Goal: Transaction & Acquisition: Purchase product/service

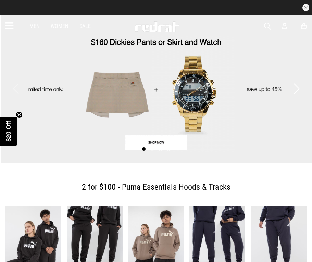
click at [286, 25] on icon at bounding box center [284, 26] width 5 height 7
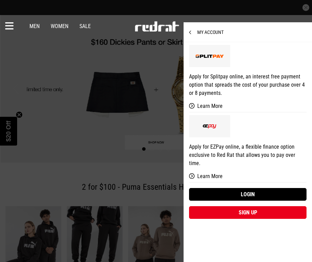
click at [244, 188] on link "Login" at bounding box center [248, 194] width 118 height 13
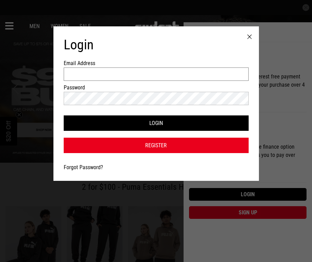
type input "**********"
click at [219, 124] on button "Login" at bounding box center [156, 123] width 185 height 15
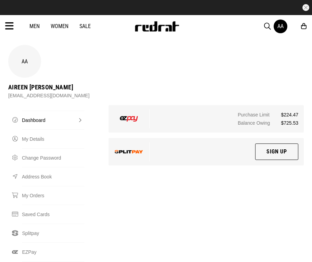
click at [62, 28] on link "Women" at bounding box center [60, 26] width 18 height 7
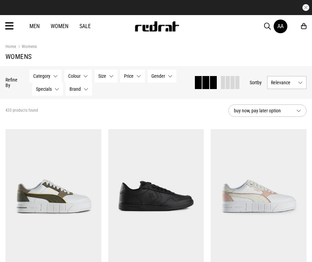
click at [12, 23] on icon at bounding box center [9, 26] width 9 height 11
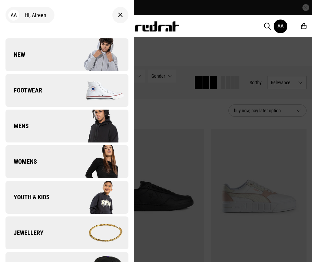
click at [38, 93] on span "Footwear" at bounding box center [23, 90] width 37 height 8
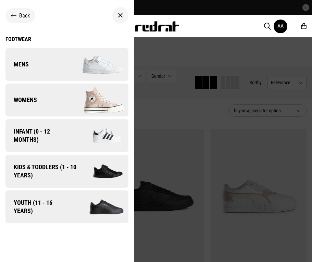
click at [17, 18] on div "Back" at bounding box center [20, 15] width 19 height 7
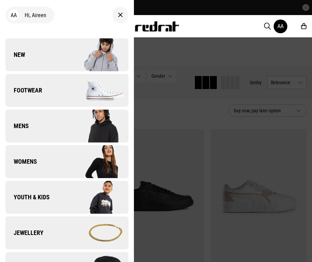
click at [189, 38] on div at bounding box center [156, 131] width 312 height 262
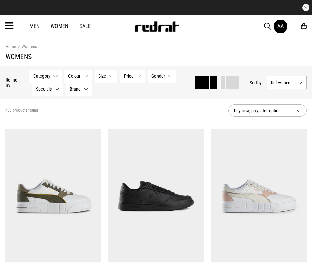
click at [13, 24] on icon at bounding box center [9, 26] width 9 height 11
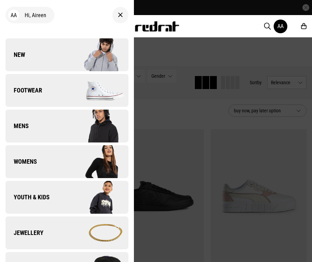
click at [26, 96] on link "Footwear" at bounding box center [66, 90] width 123 height 33
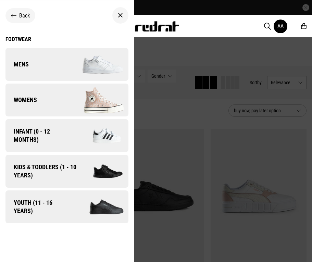
click at [45, 62] on link "Mens" at bounding box center [66, 64] width 123 height 33
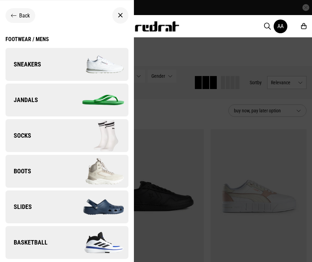
click at [45, 110] on link "Jandals" at bounding box center [66, 100] width 123 height 33
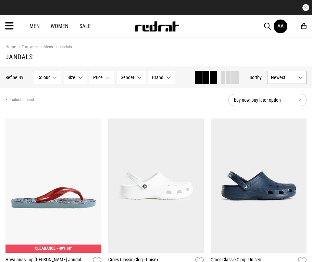
click at [269, 23] on span "button" at bounding box center [267, 26] width 7 height 8
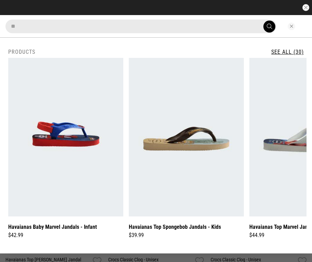
type input "*"
type input "******"
click at [264, 21] on button "submit" at bounding box center [270, 27] width 12 height 12
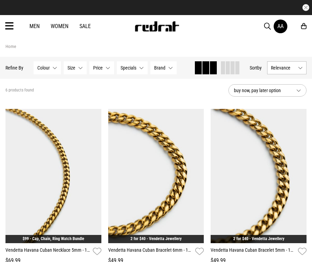
click at [267, 28] on span "button" at bounding box center [267, 26] width 7 height 8
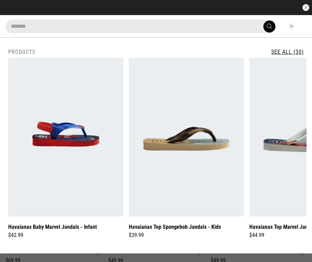
type input "*******"
click at [264, 21] on button "submit" at bounding box center [270, 27] width 12 height 12
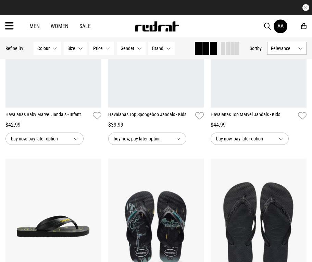
scroll to position [154, 0]
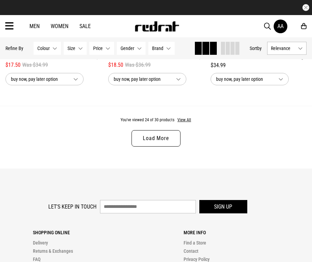
click at [161, 142] on link "Load More" at bounding box center [156, 138] width 49 height 16
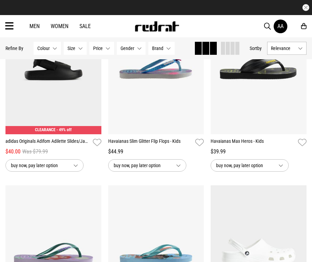
scroll to position [858, 0]
